Goal: Task Accomplishment & Management: Complete application form

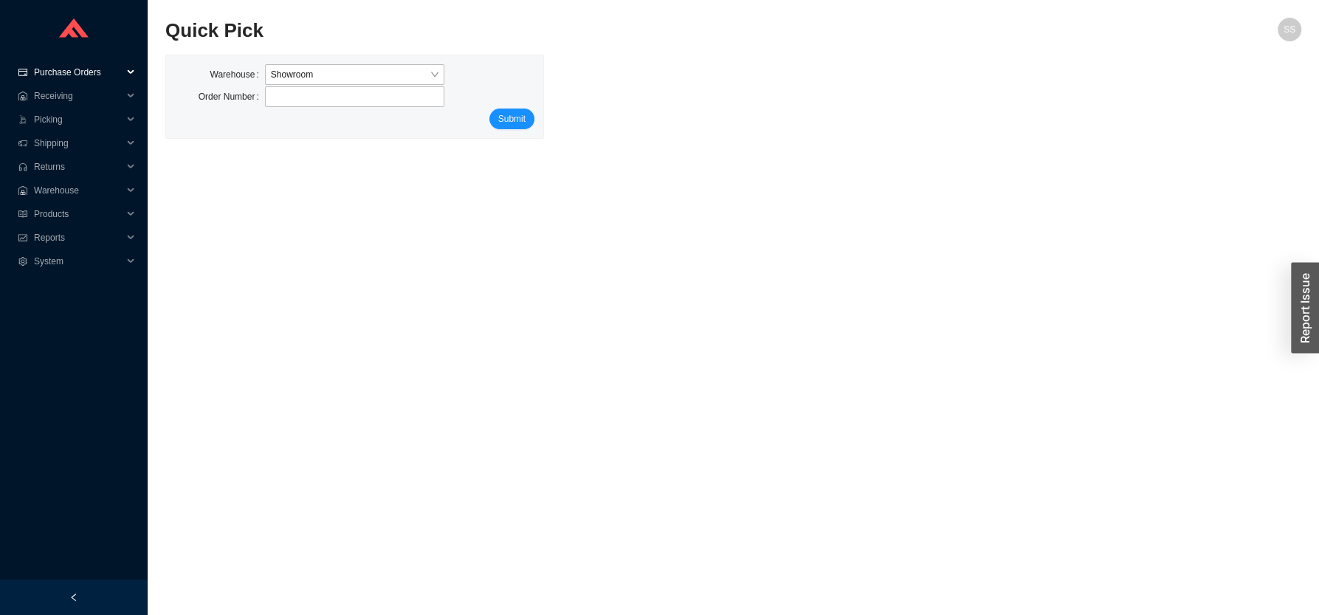
click at [84, 69] on span "Purchase Orders" at bounding box center [78, 73] width 89 height 24
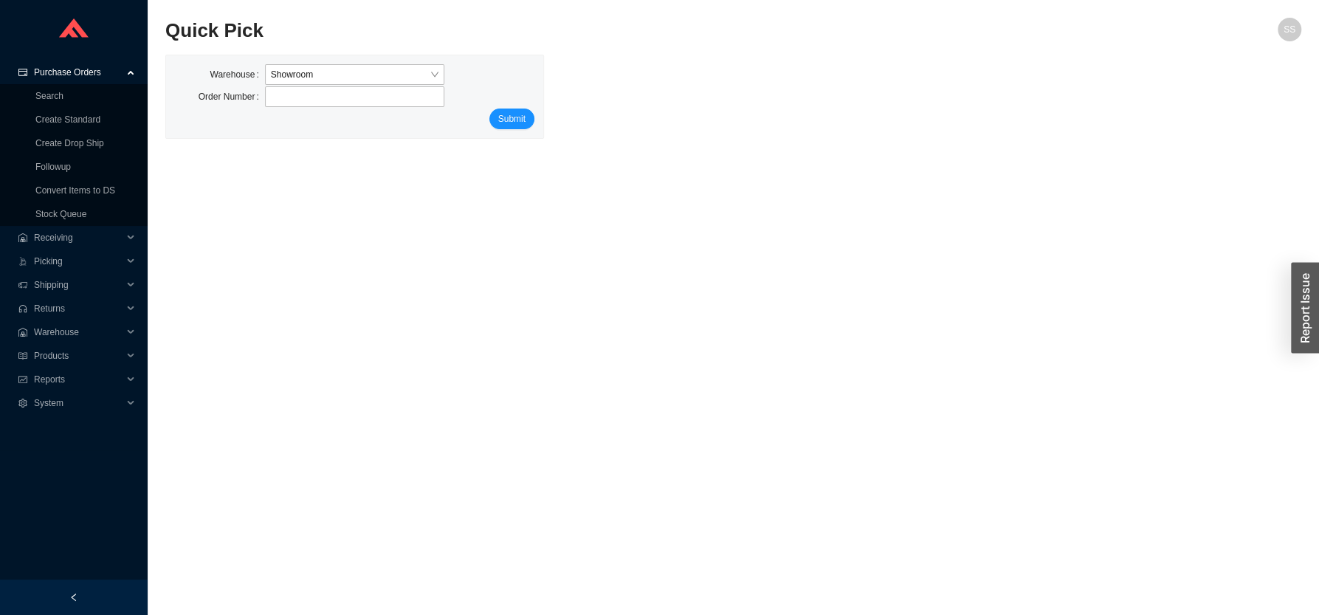
click at [83, 72] on span "Purchase Orders" at bounding box center [78, 73] width 89 height 24
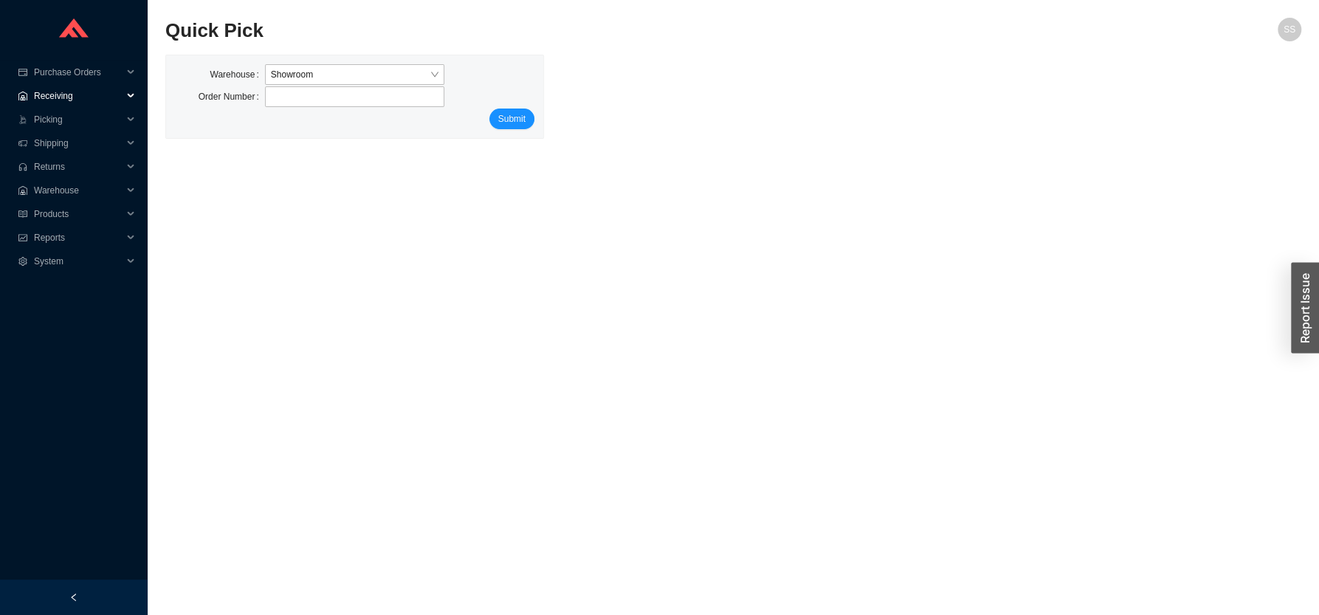
click at [78, 94] on span "Receiving" at bounding box center [78, 96] width 89 height 24
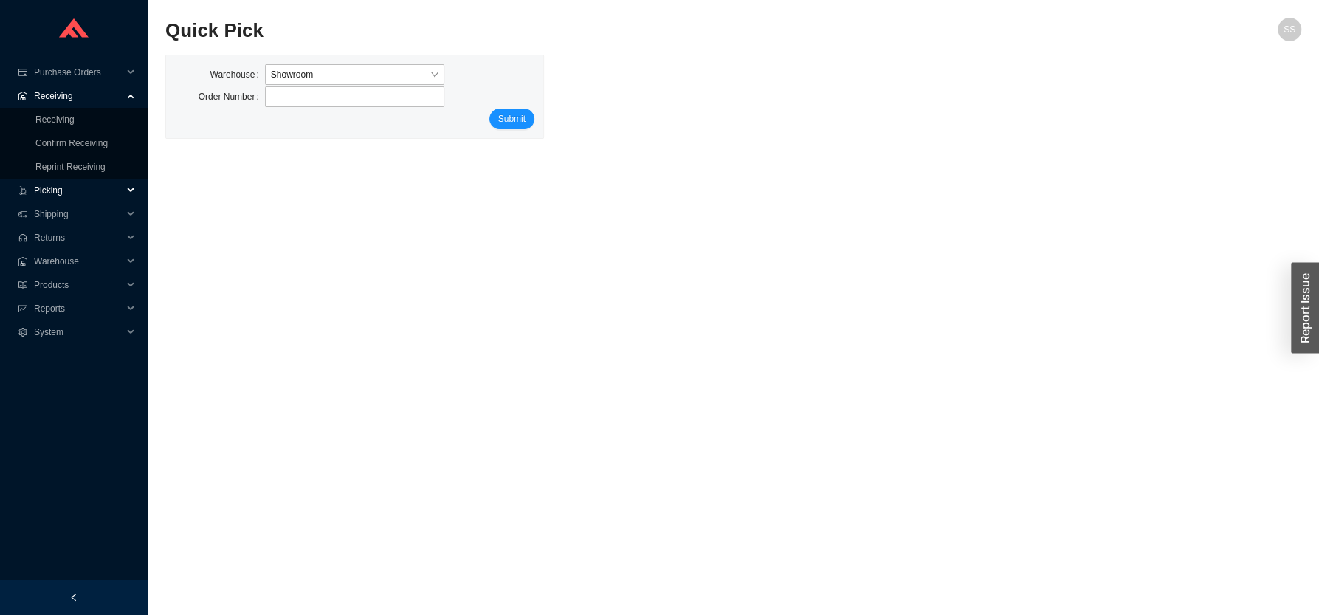
click at [72, 187] on span "Picking" at bounding box center [78, 191] width 89 height 24
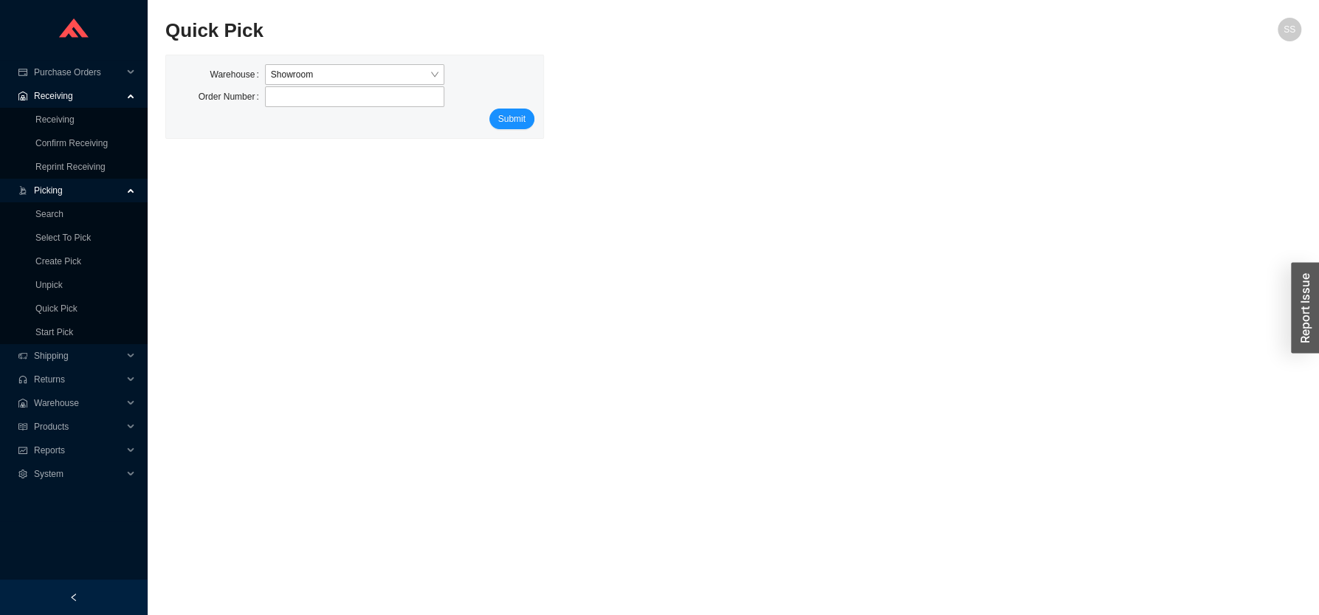
click at [55, 187] on span "Picking" at bounding box center [78, 191] width 89 height 24
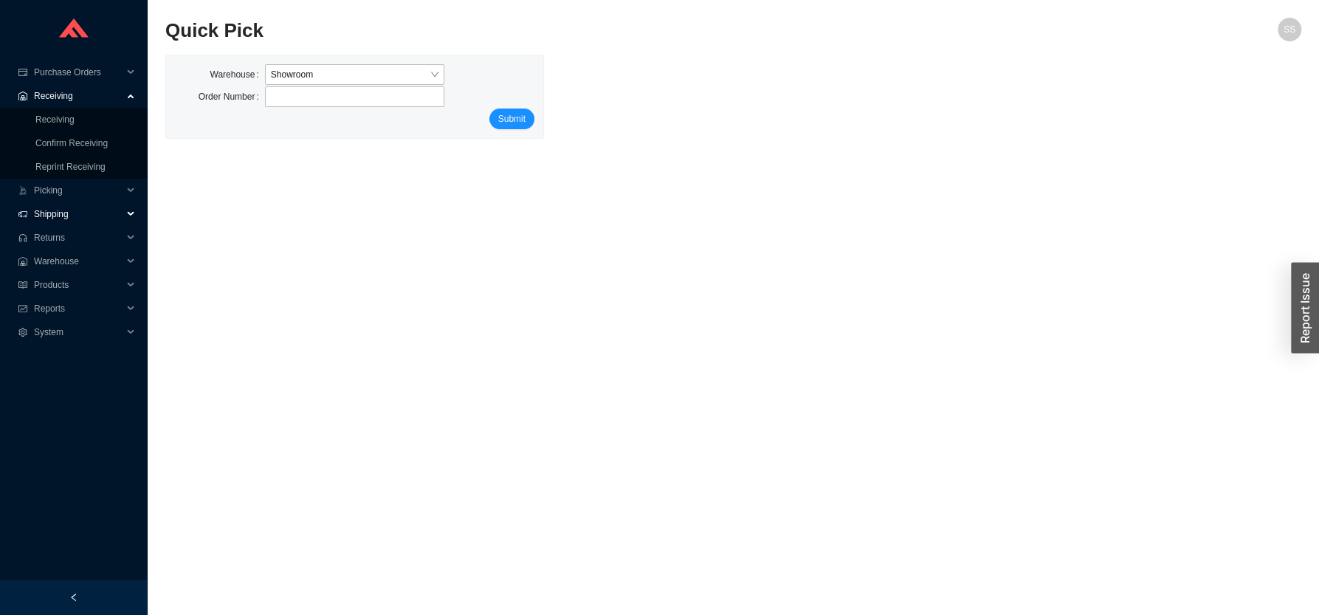
click at [72, 215] on span "Shipping" at bounding box center [78, 214] width 89 height 24
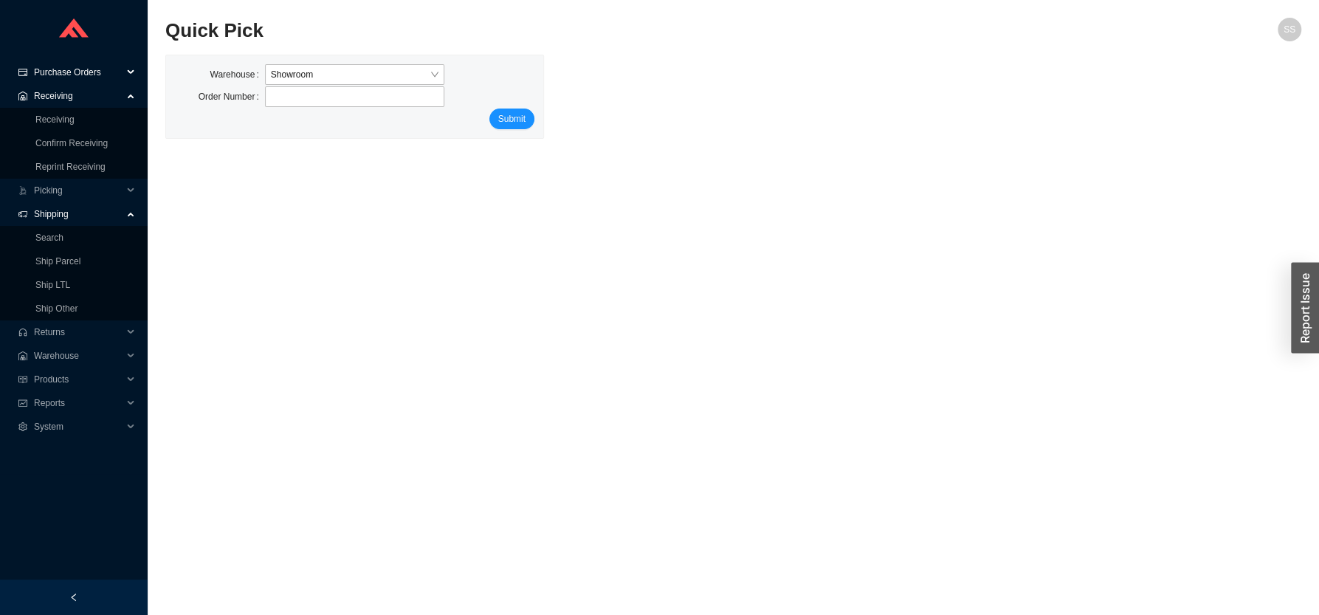
click at [89, 71] on span "Purchase Orders" at bounding box center [78, 73] width 89 height 24
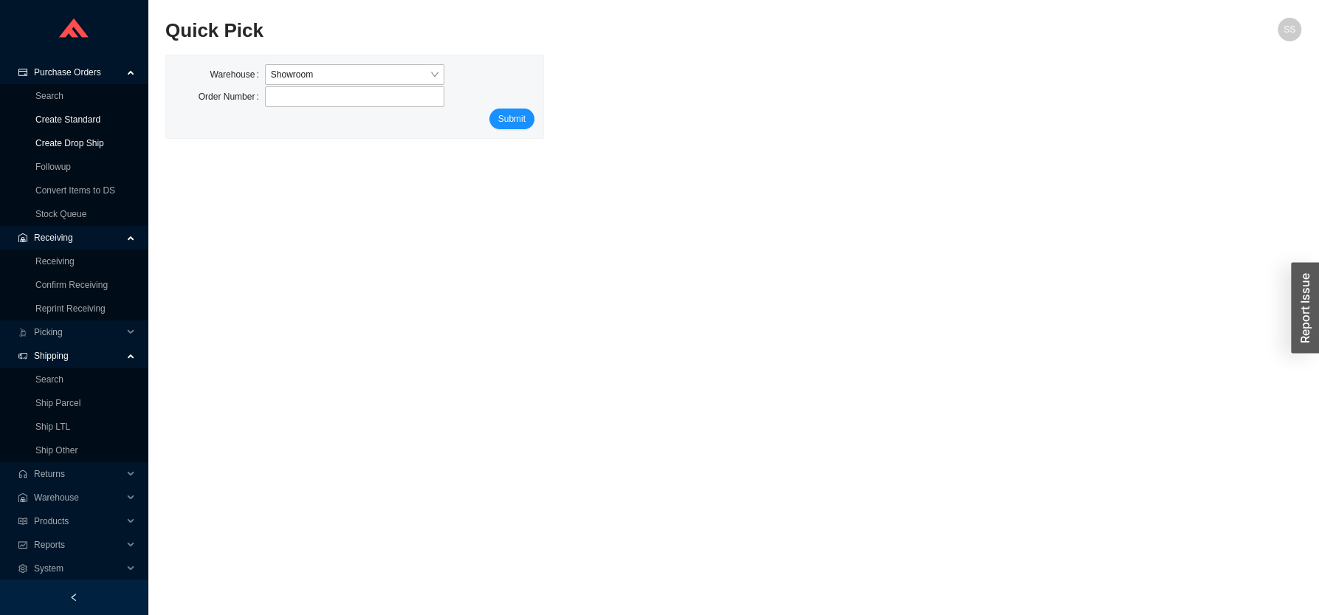
drag, startPoint x: 68, startPoint y: 114, endPoint x: 80, endPoint y: 136, distance: 25.4
click at [68, 115] on link "Create Standard" at bounding box center [67, 119] width 65 height 10
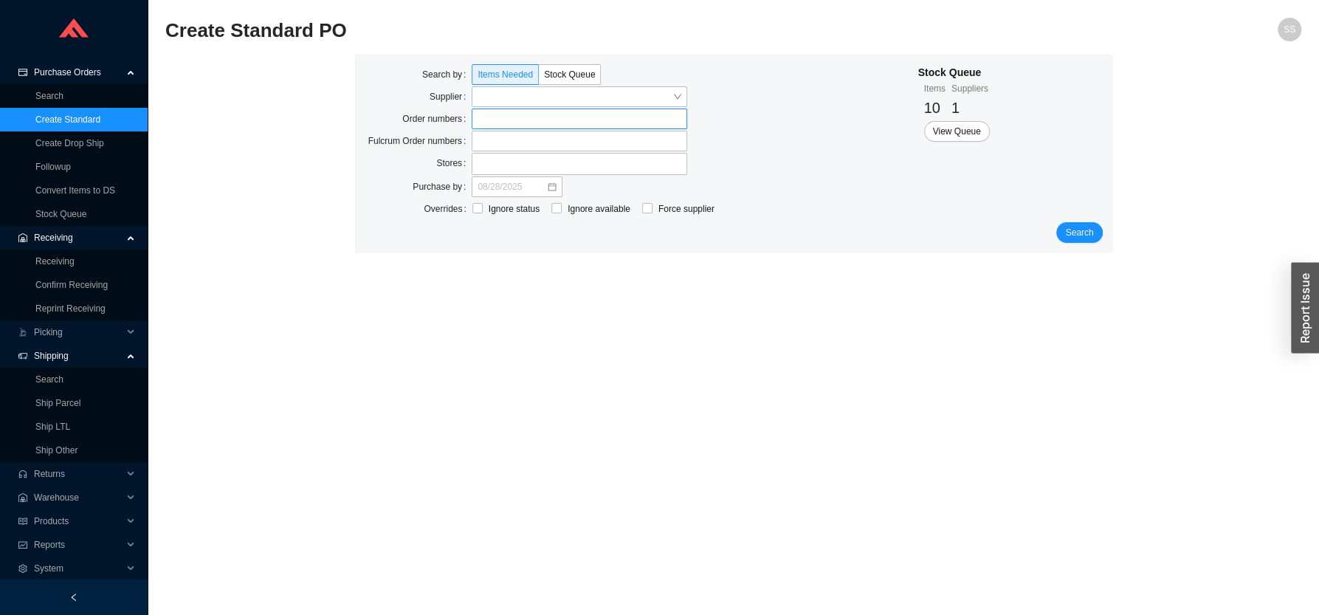
click at [495, 115] on label at bounding box center [580, 118] width 216 height 21
click at [494, 118] on label at bounding box center [580, 118] width 216 height 21
click at [484, 118] on input at bounding box center [479, 119] width 10 height 16
click at [1076, 238] on span "Search" at bounding box center [1079, 234] width 28 height 15
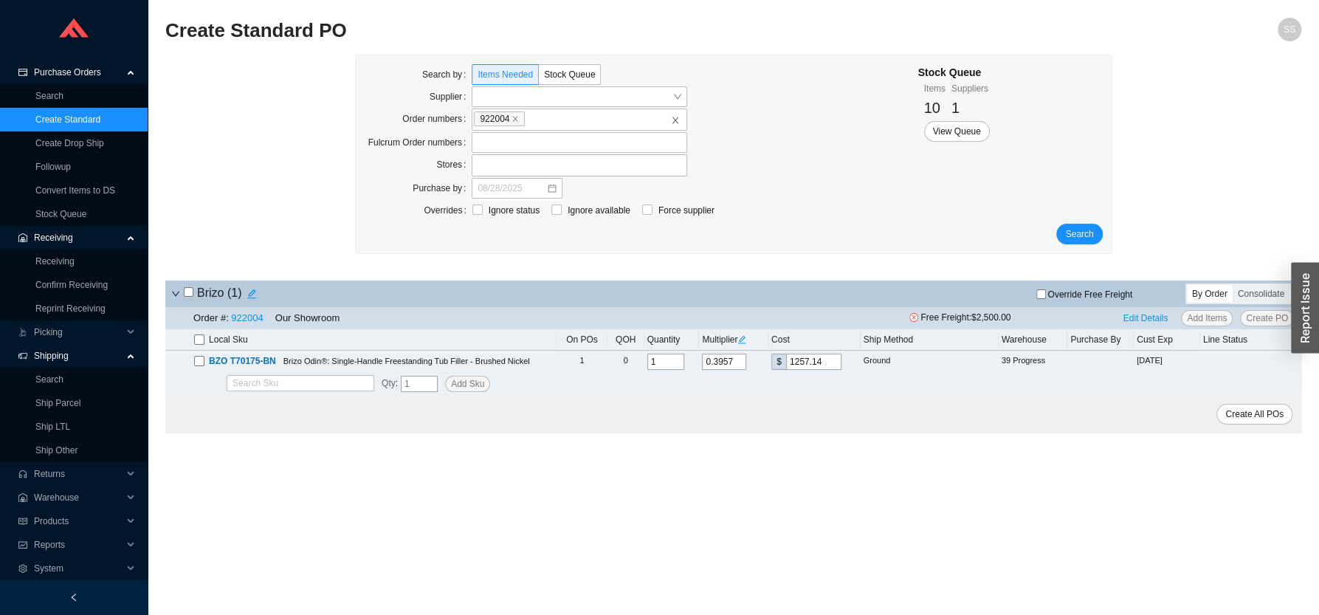
click at [190, 294] on input "checkbox" at bounding box center [189, 292] width 10 height 10
checkbox input "true"
click at [1041, 295] on input "Override Free Freight" at bounding box center [1041, 294] width 10 height 10
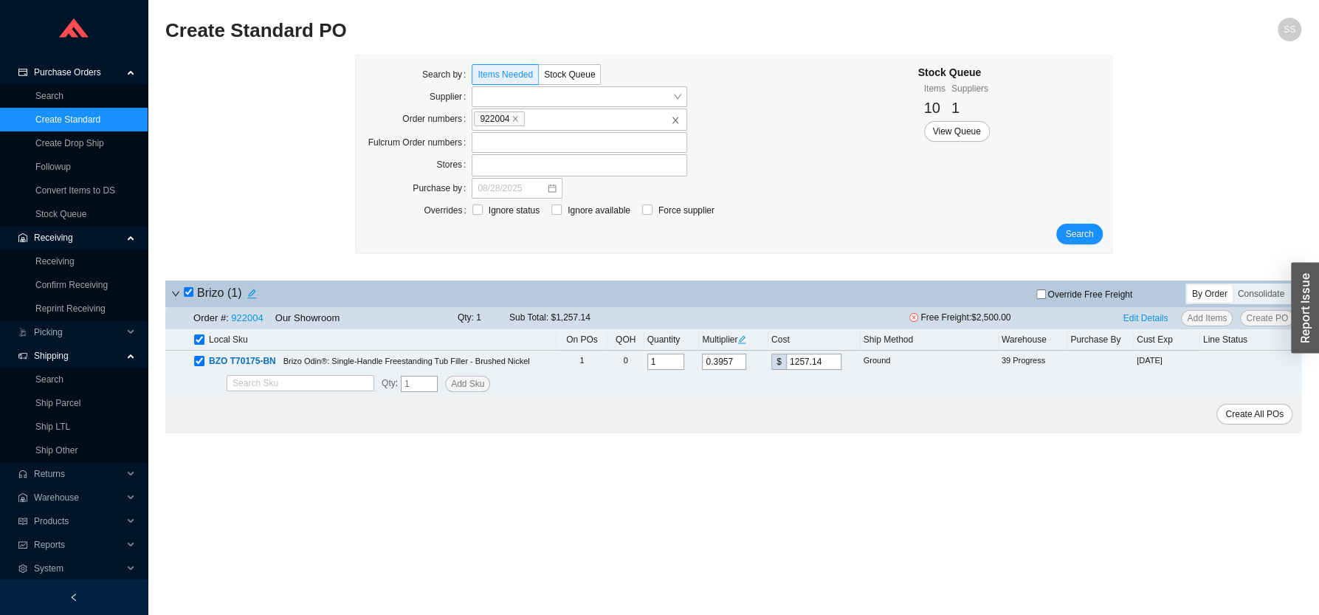
checkbox input "true"
click at [1265, 320] on span "Create PO" at bounding box center [1267, 318] width 42 height 15
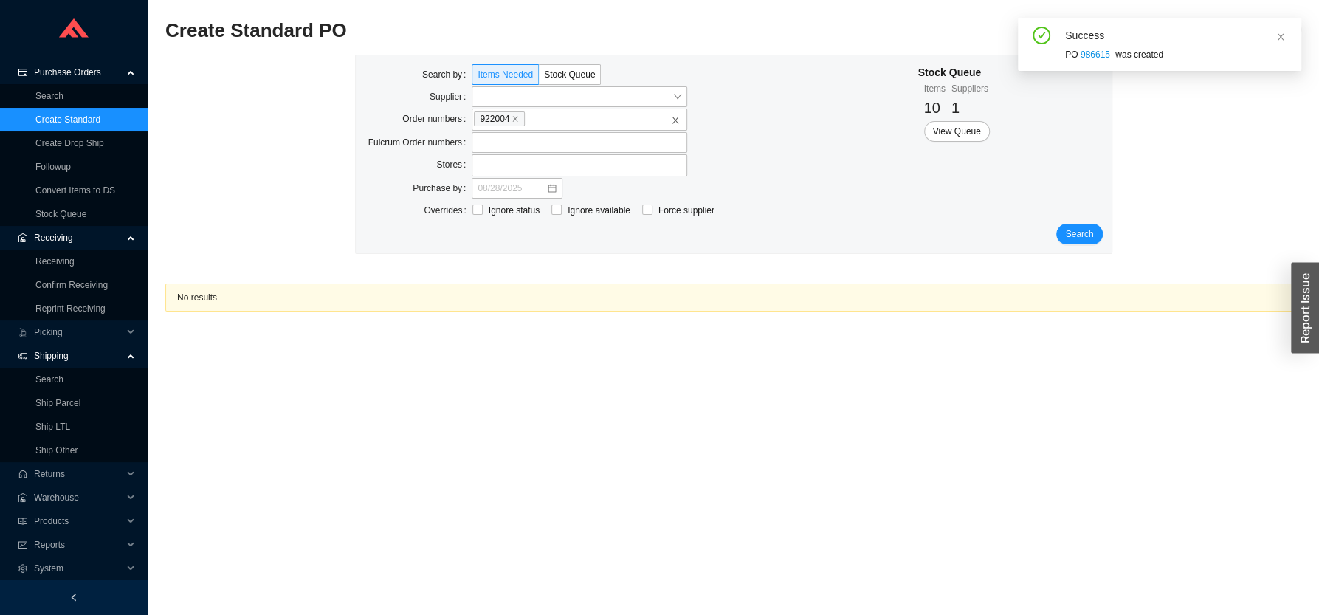
click at [1093, 47] on div "Success PO 986615 was created" at bounding box center [1160, 44] width 260 height 35
click at [1093, 54] on link "986615" at bounding box center [1096, 54] width 30 height 10
